Goal: Task Accomplishment & Management: Use online tool/utility

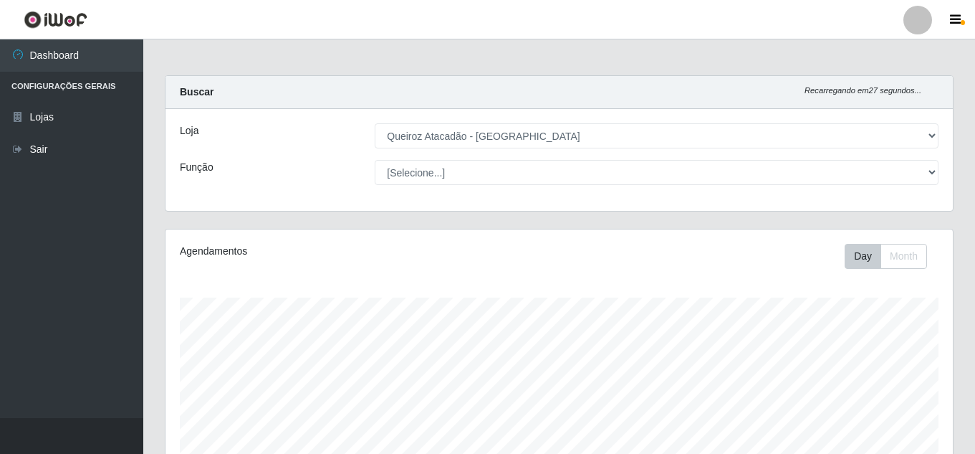
select select "225"
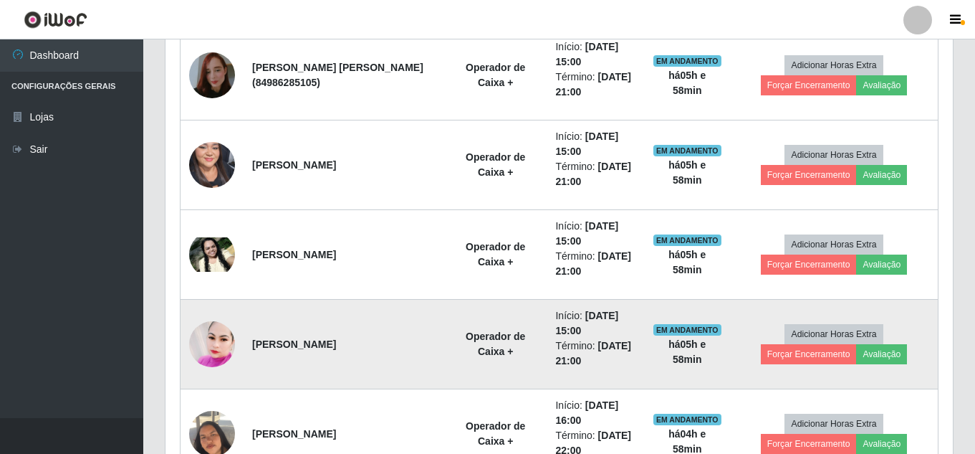
scroll to position [717, 0]
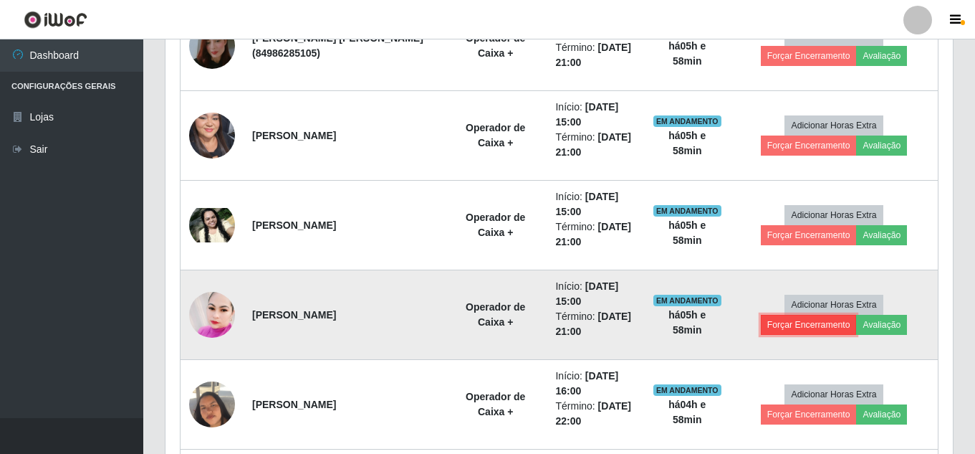
click at [820, 326] on button "Forçar Encerramento" at bounding box center [809, 325] width 96 height 20
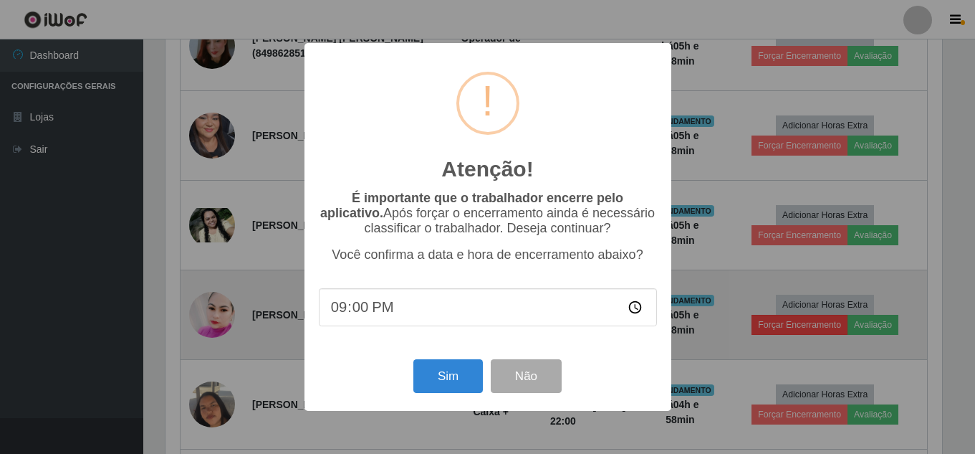
scroll to position [297, 781]
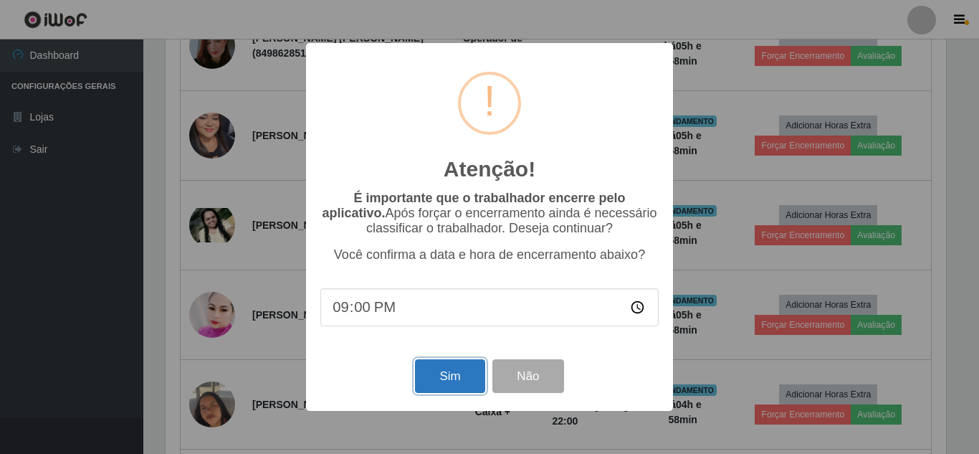
click at [457, 371] on button "Sim" at bounding box center [450, 376] width 70 height 34
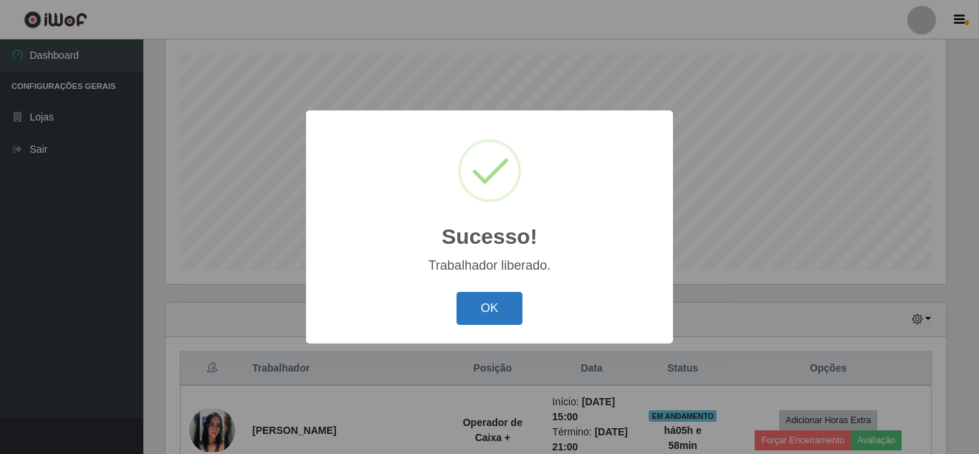
click at [498, 308] on button "OK" at bounding box center [490, 309] width 67 height 34
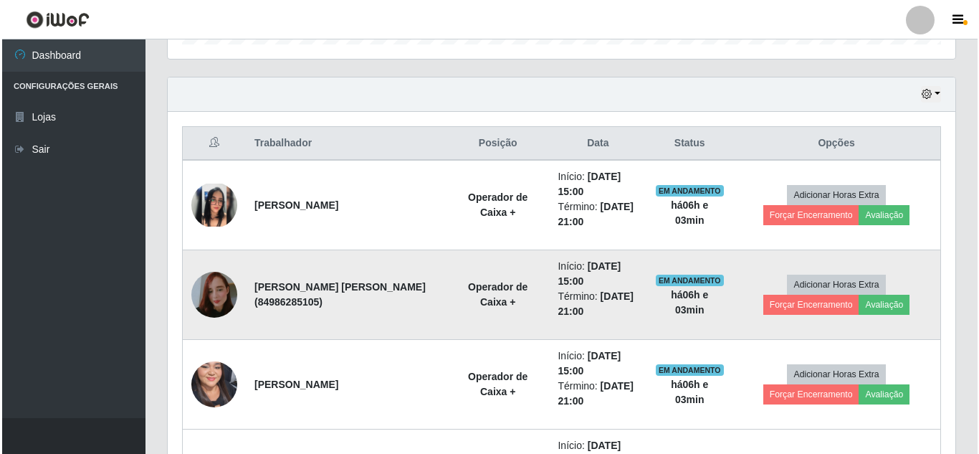
scroll to position [458, 0]
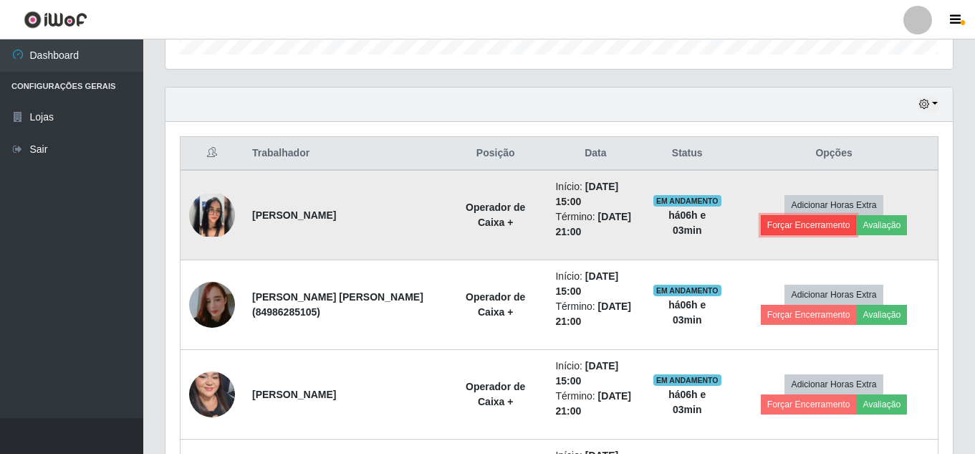
click at [780, 234] on button "Forçar Encerramento" at bounding box center [809, 225] width 96 height 20
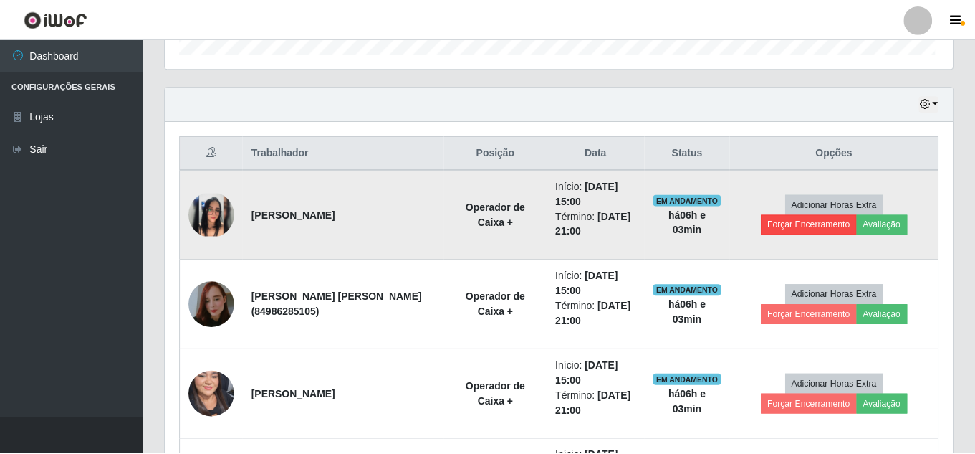
scroll to position [297, 781]
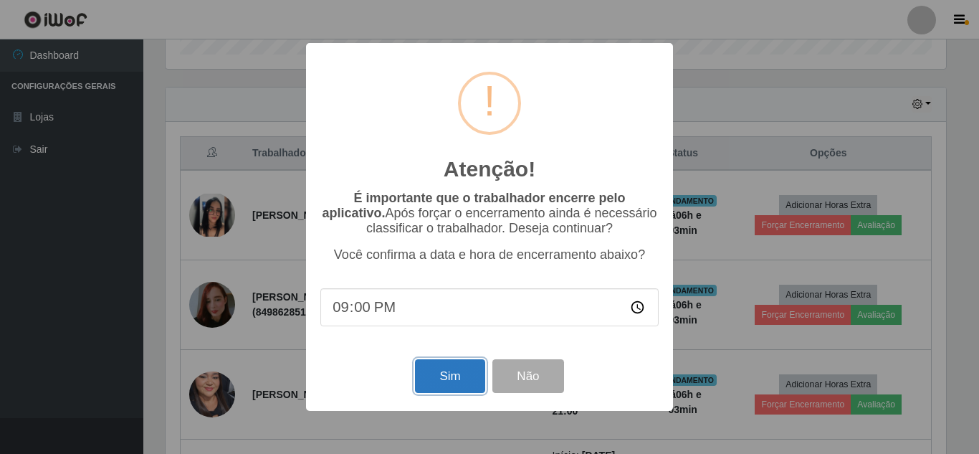
click at [447, 385] on button "Sim" at bounding box center [450, 376] width 70 height 34
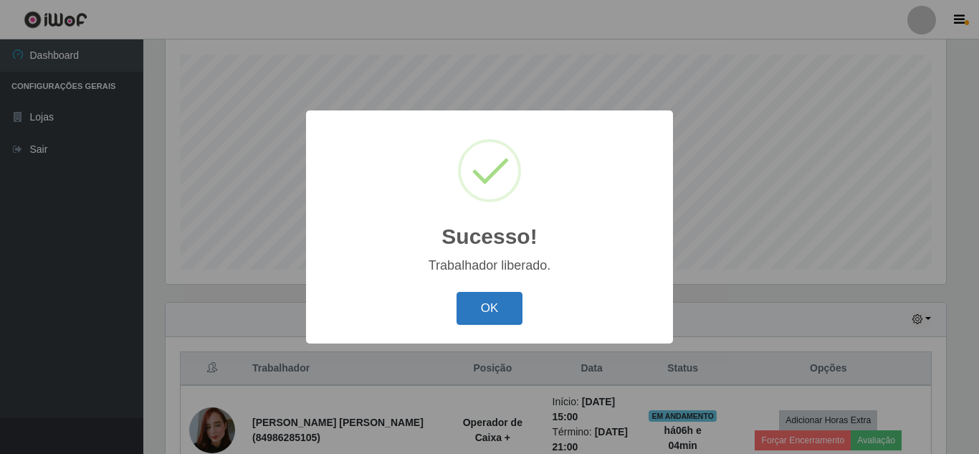
click at [490, 312] on button "OK" at bounding box center [490, 309] width 67 height 34
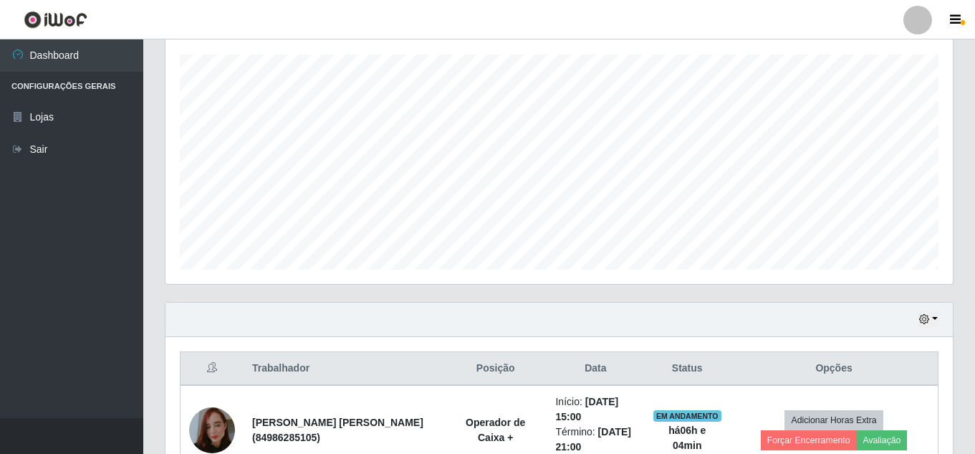
scroll to position [530, 0]
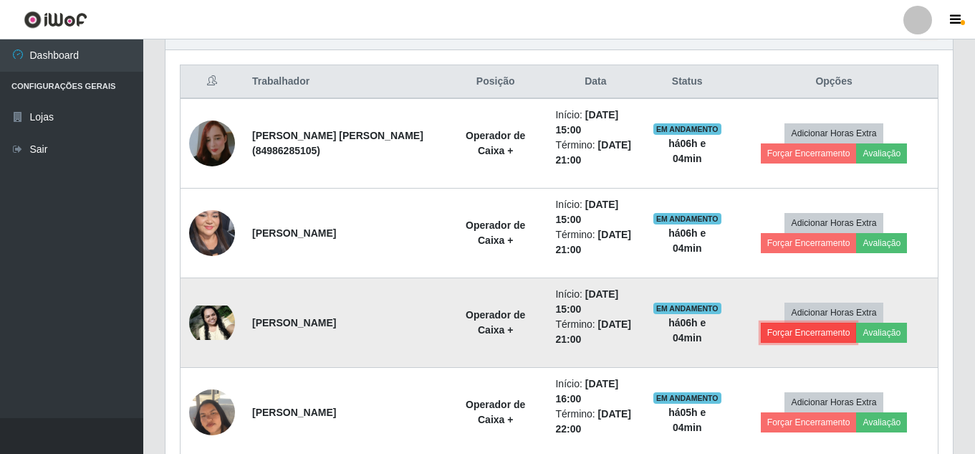
click at [838, 335] on button "Forçar Encerramento" at bounding box center [809, 333] width 96 height 20
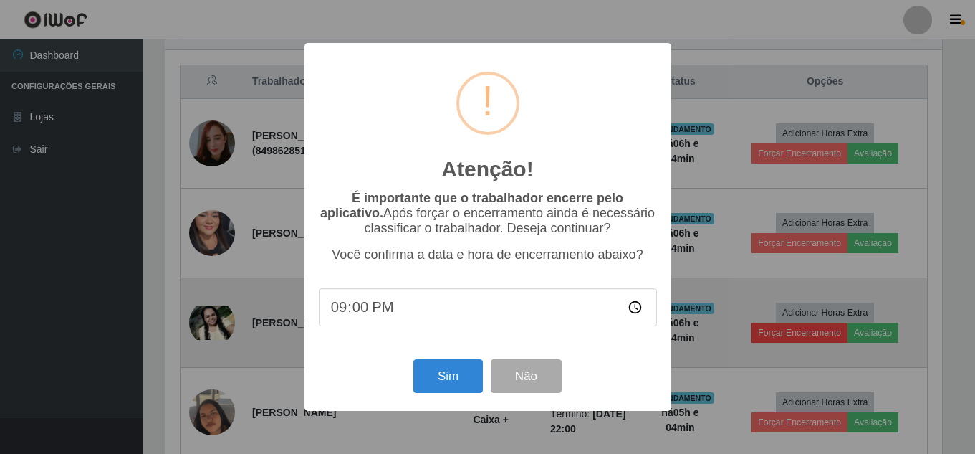
scroll to position [297, 781]
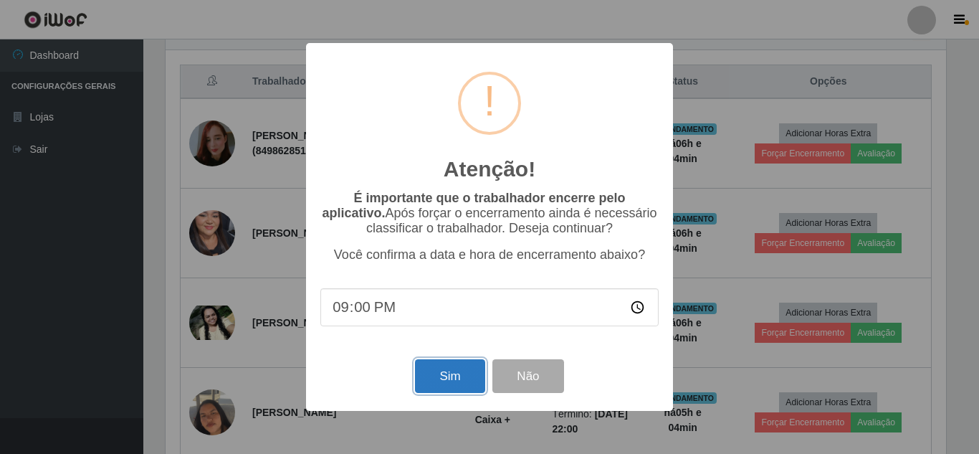
click at [444, 375] on button "Sim" at bounding box center [450, 376] width 70 height 34
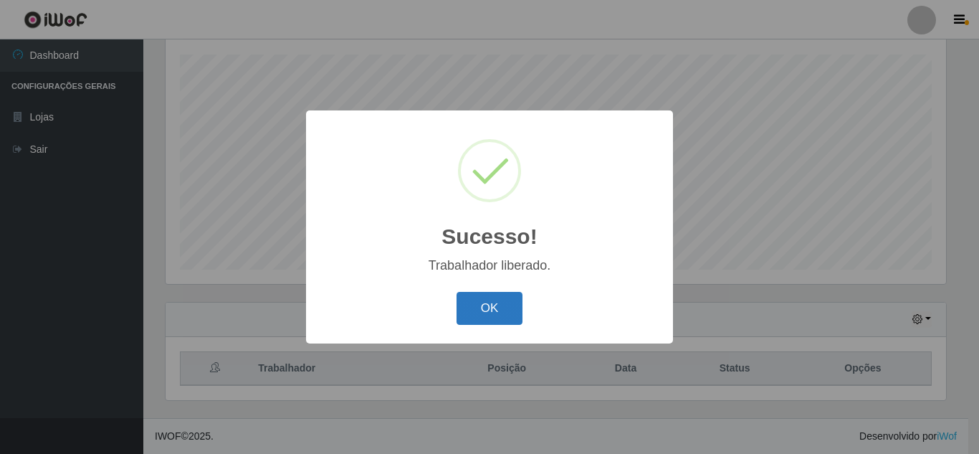
click at [493, 305] on button "OK" at bounding box center [490, 309] width 67 height 34
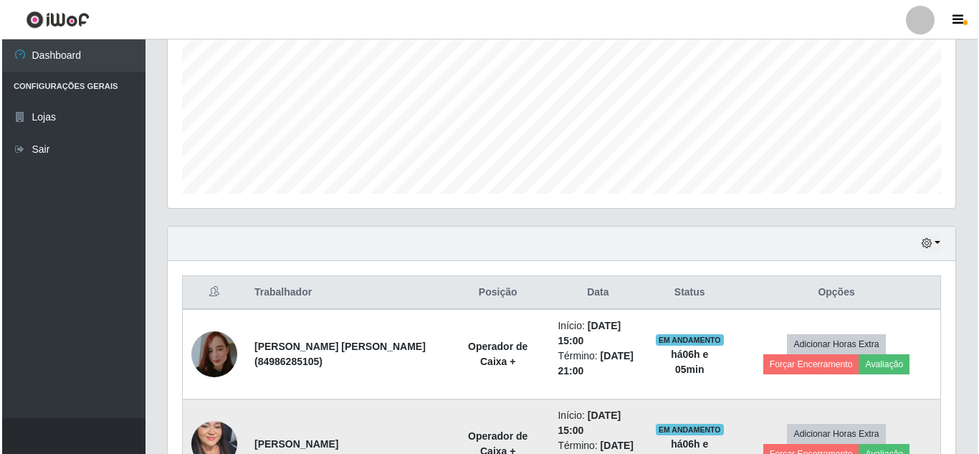
scroll to position [458, 0]
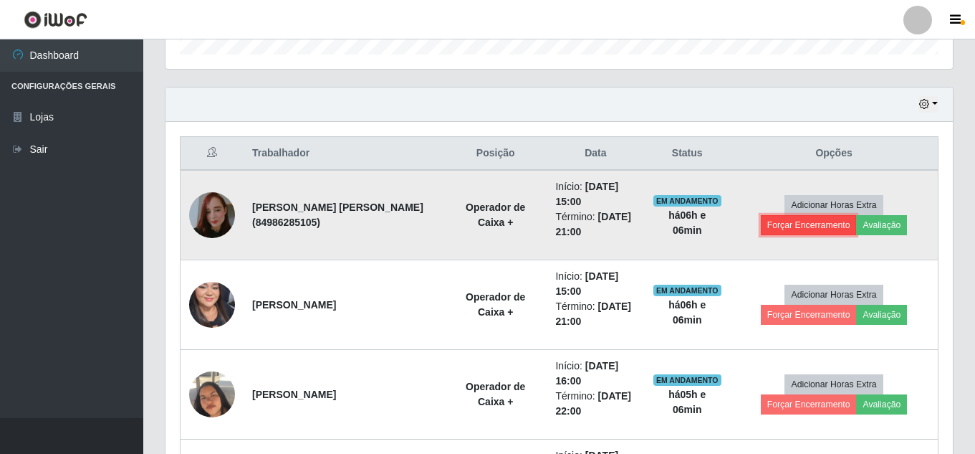
click at [816, 225] on button "Forçar Encerramento" at bounding box center [809, 225] width 96 height 20
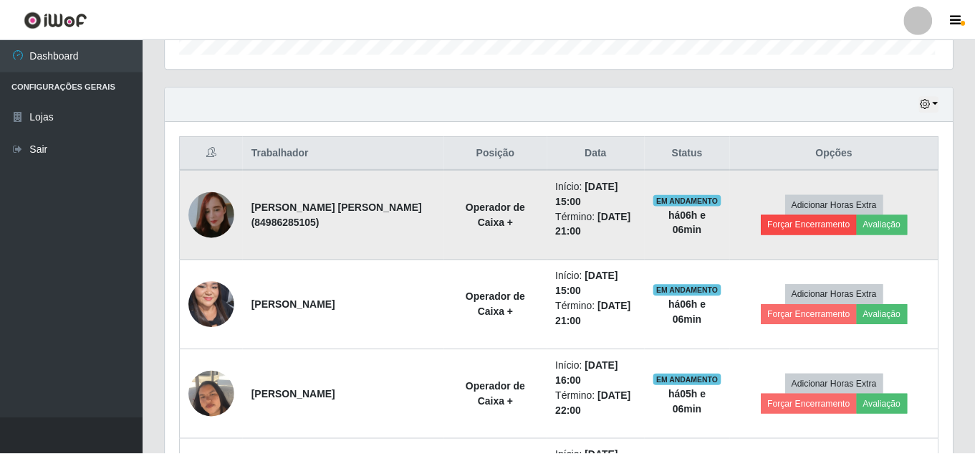
scroll to position [297, 781]
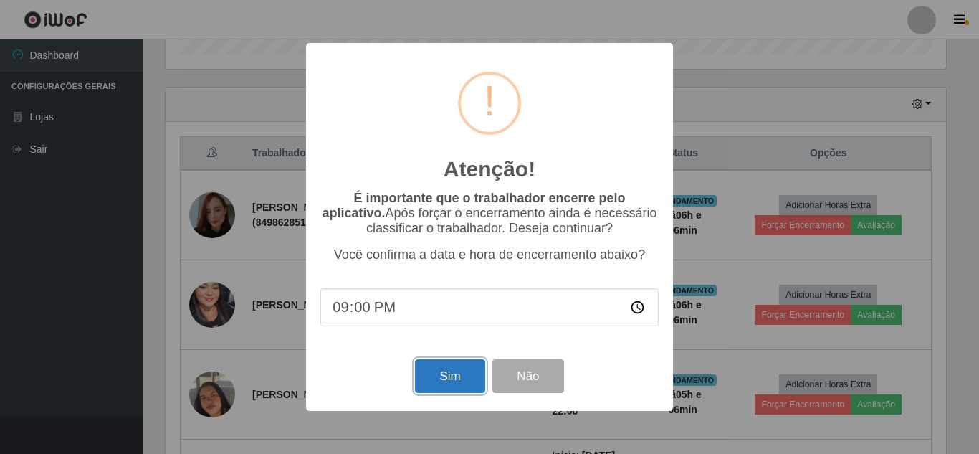
click at [455, 379] on button "Sim" at bounding box center [450, 376] width 70 height 34
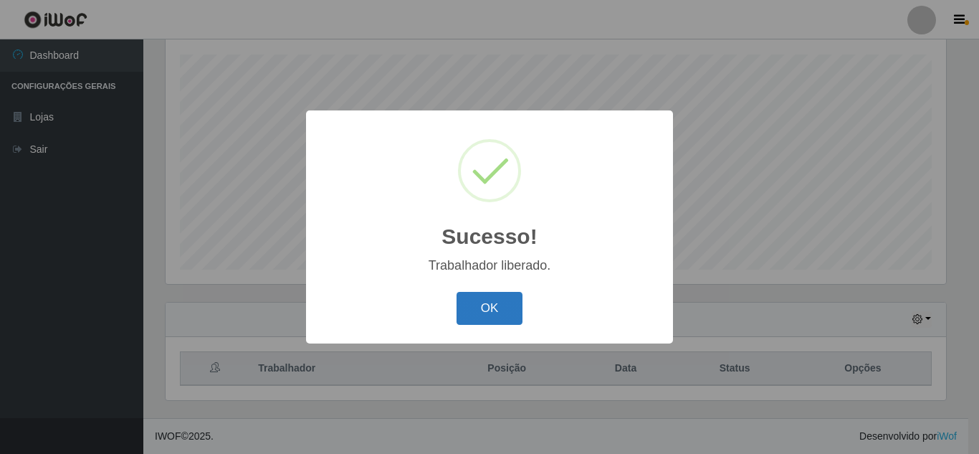
click at [495, 310] on button "OK" at bounding box center [490, 309] width 67 height 34
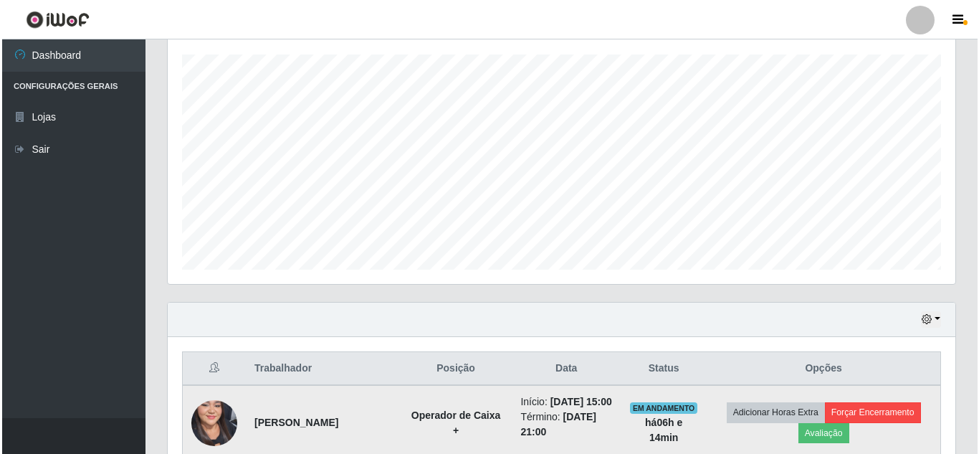
scroll to position [386, 0]
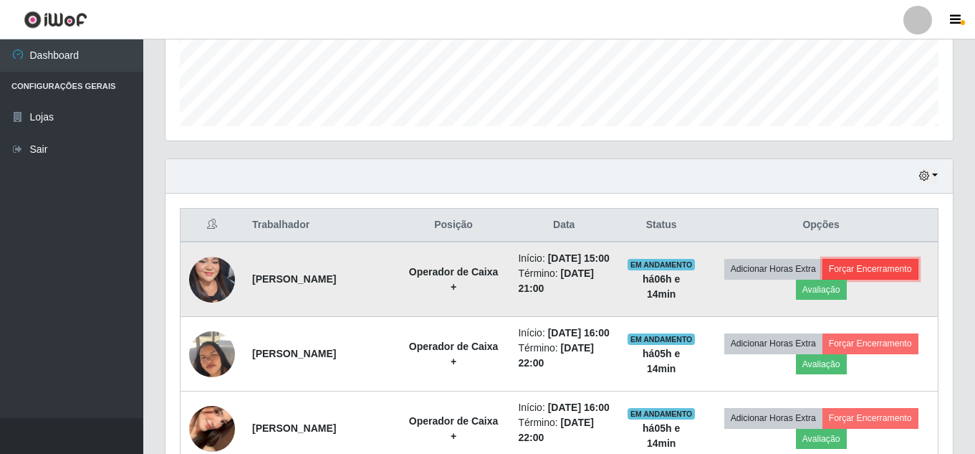
click at [873, 272] on button "Forçar Encerramento" at bounding box center [871, 269] width 96 height 20
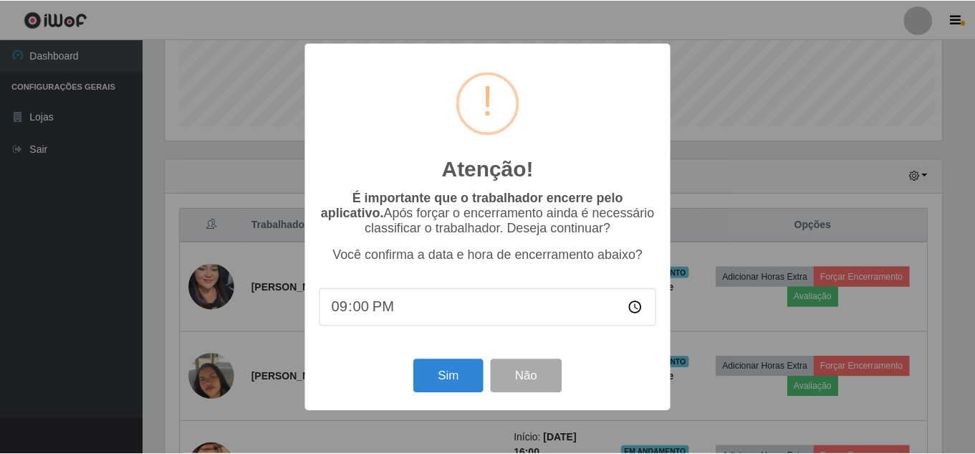
scroll to position [297, 781]
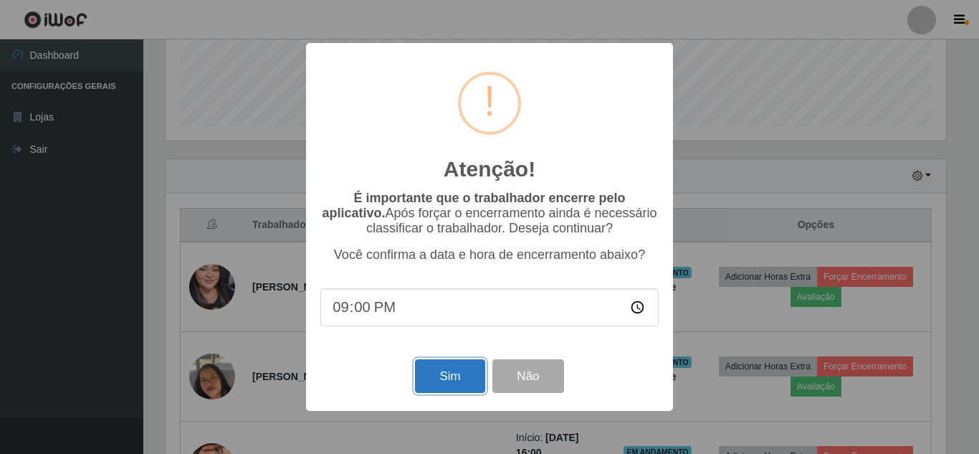
click at [454, 373] on button "Sim" at bounding box center [450, 376] width 70 height 34
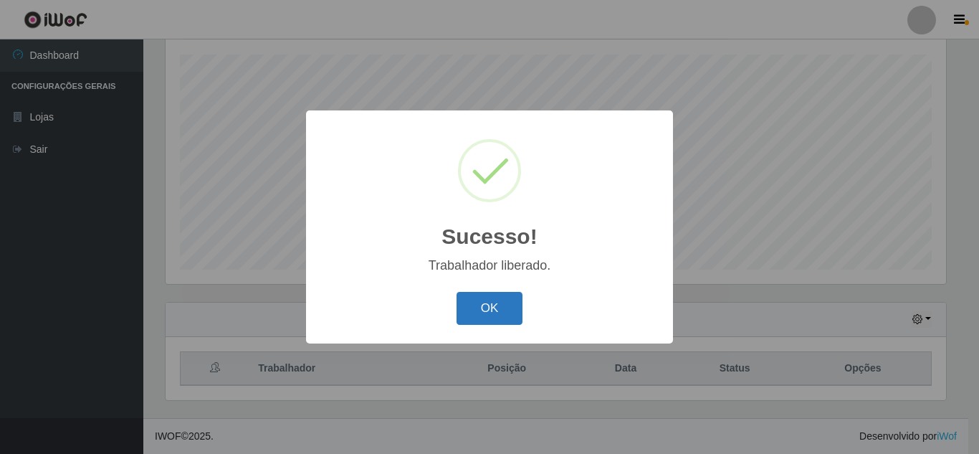
click at [482, 309] on button "OK" at bounding box center [490, 309] width 67 height 34
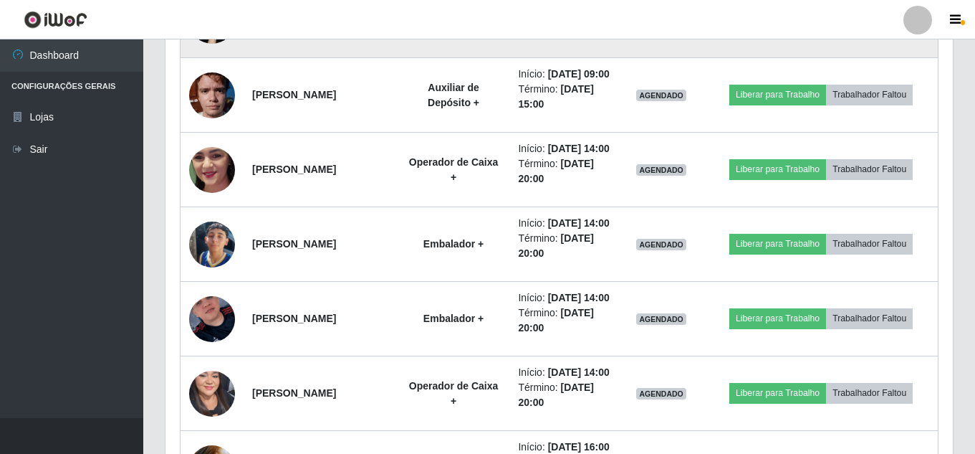
scroll to position [1318, 0]
